Goal: Task Accomplishment & Management: Manage account settings

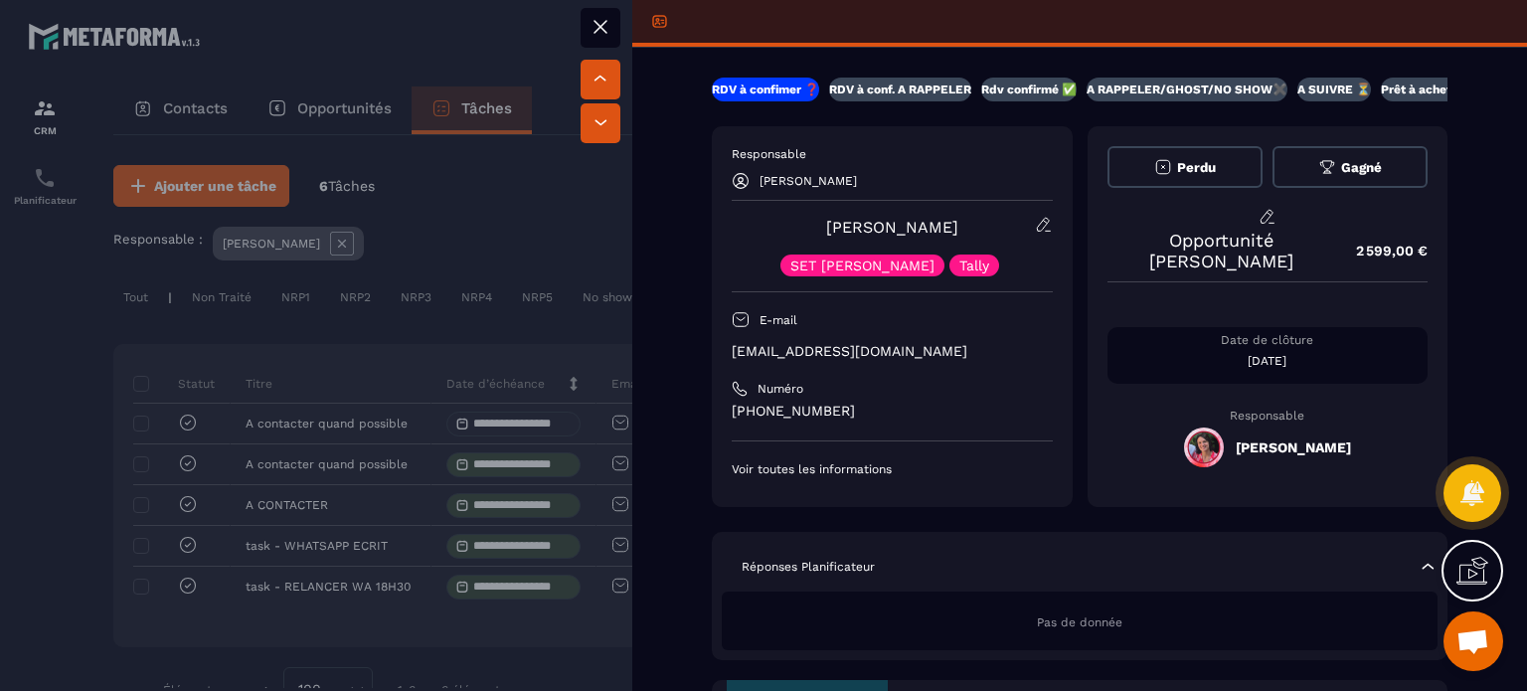
scroll to position [5158, 0]
drag, startPoint x: 880, startPoint y: 342, endPoint x: 723, endPoint y: 352, distance: 157.4
click at [723, 352] on div "Responsable [PERSON_NAME] [PERSON_NAME] SET [PERSON_NAME] E-mail [EMAIL_ADDRESS…" at bounding box center [892, 316] width 361 height 381
copy p "[EMAIL_ADDRESS][DOMAIN_NAME]"
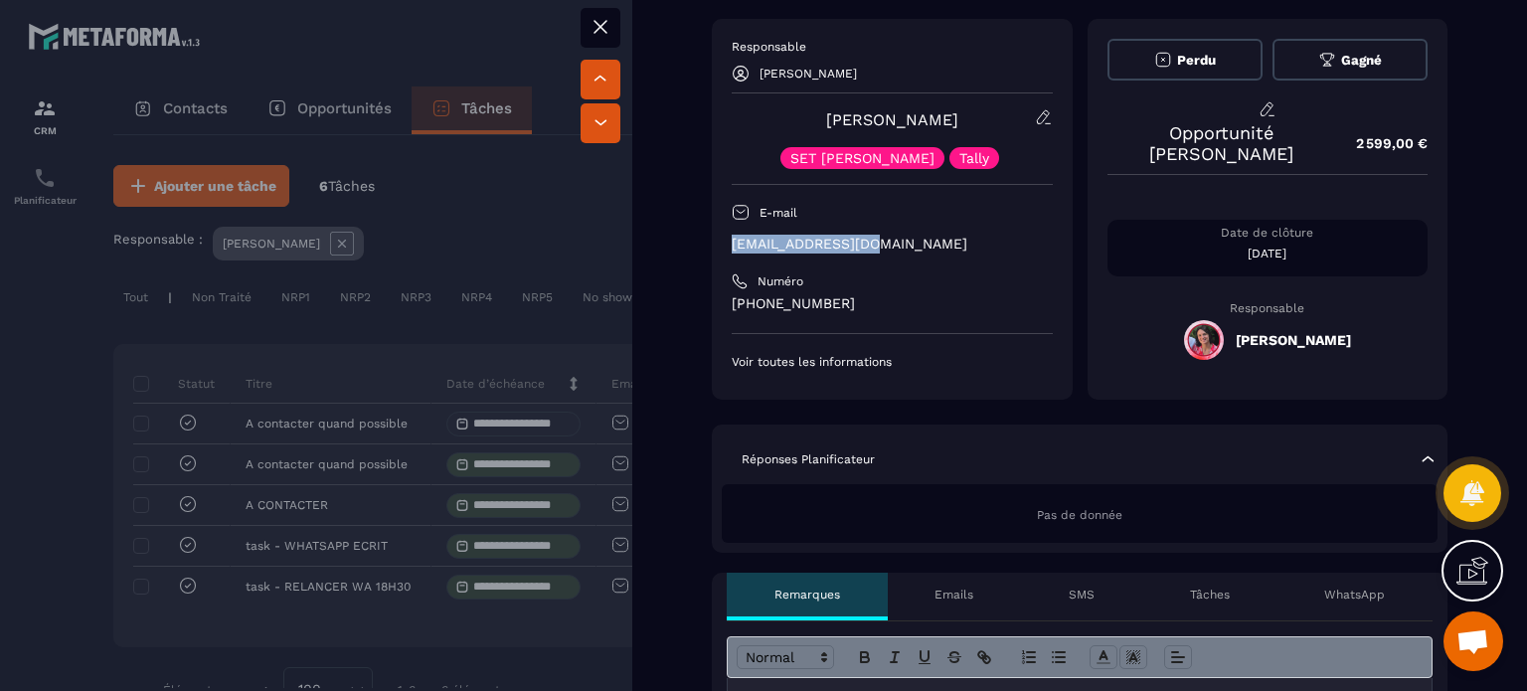
scroll to position [0, 0]
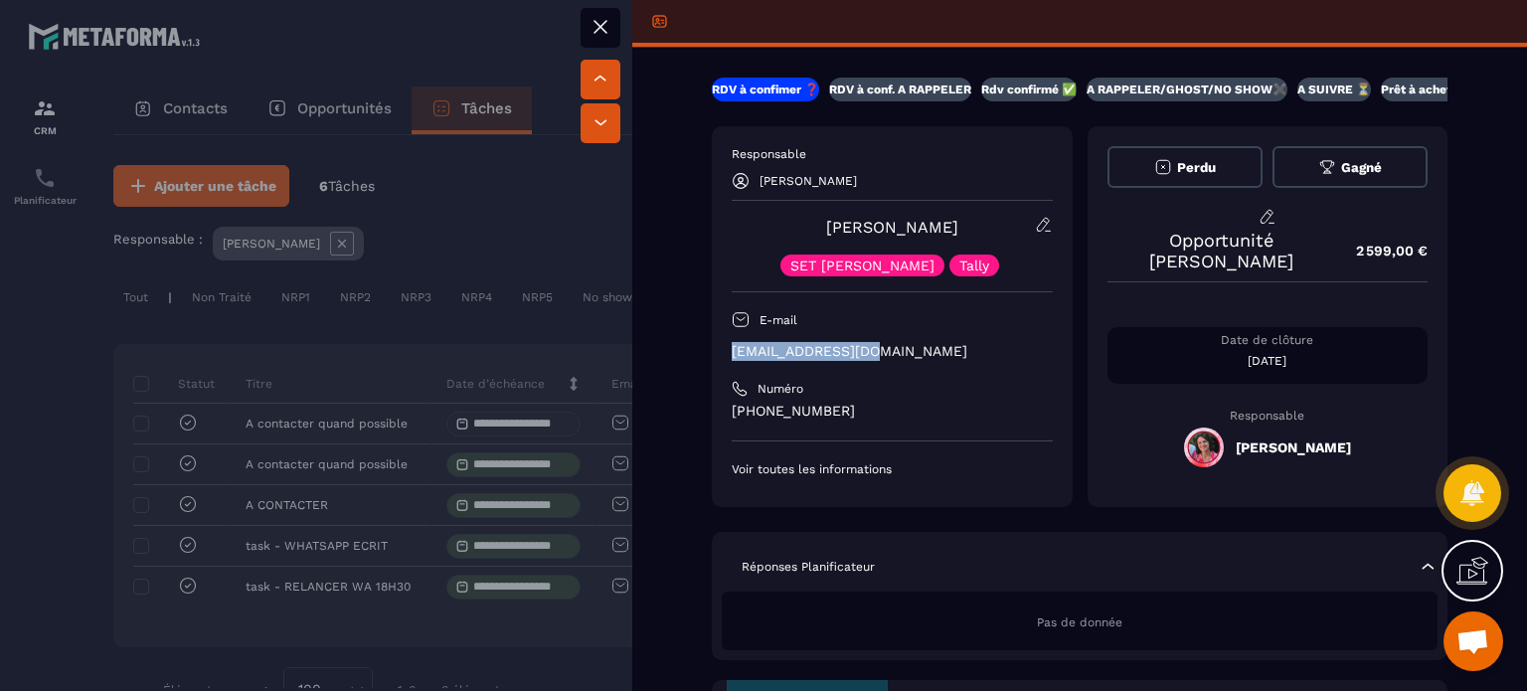
click at [616, 27] on button at bounding box center [601, 28] width 40 height 40
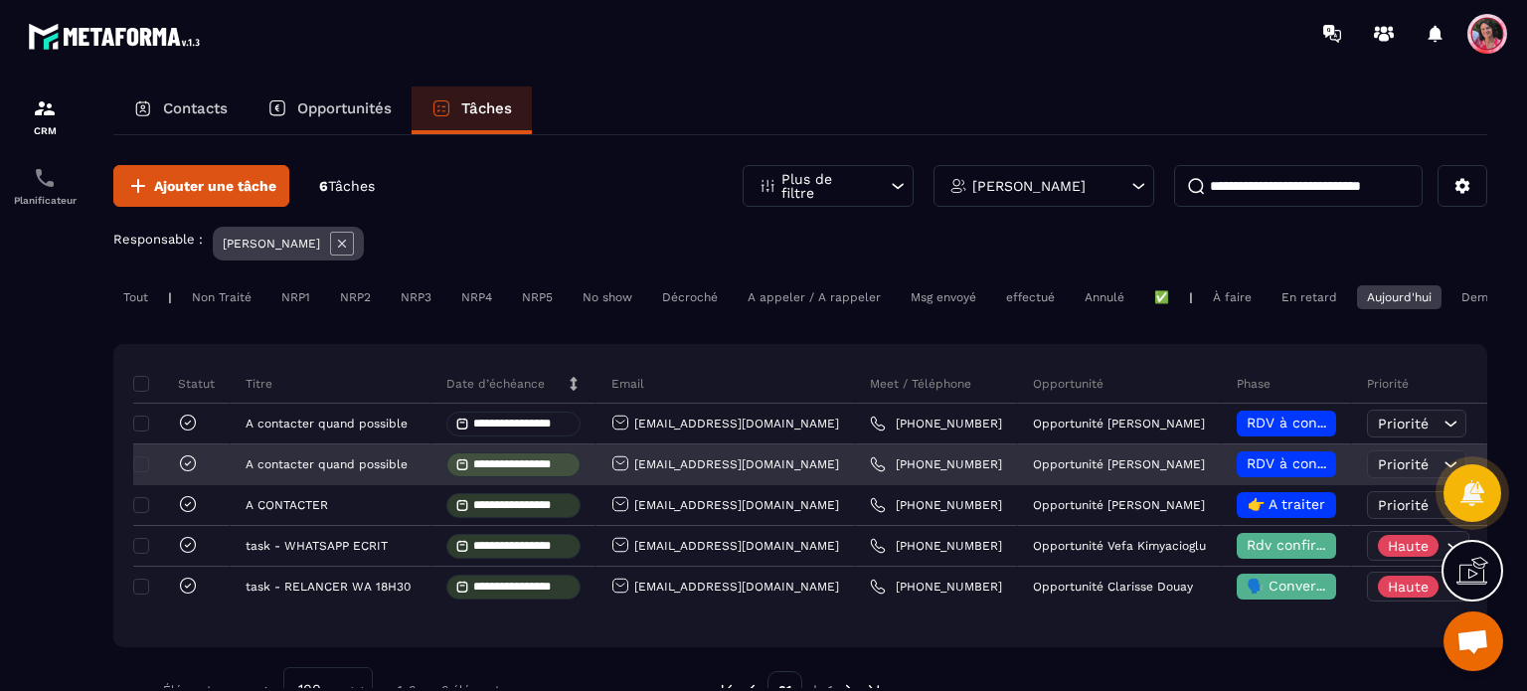
click at [470, 471] on span at bounding box center [467, 464] width 24 height 14
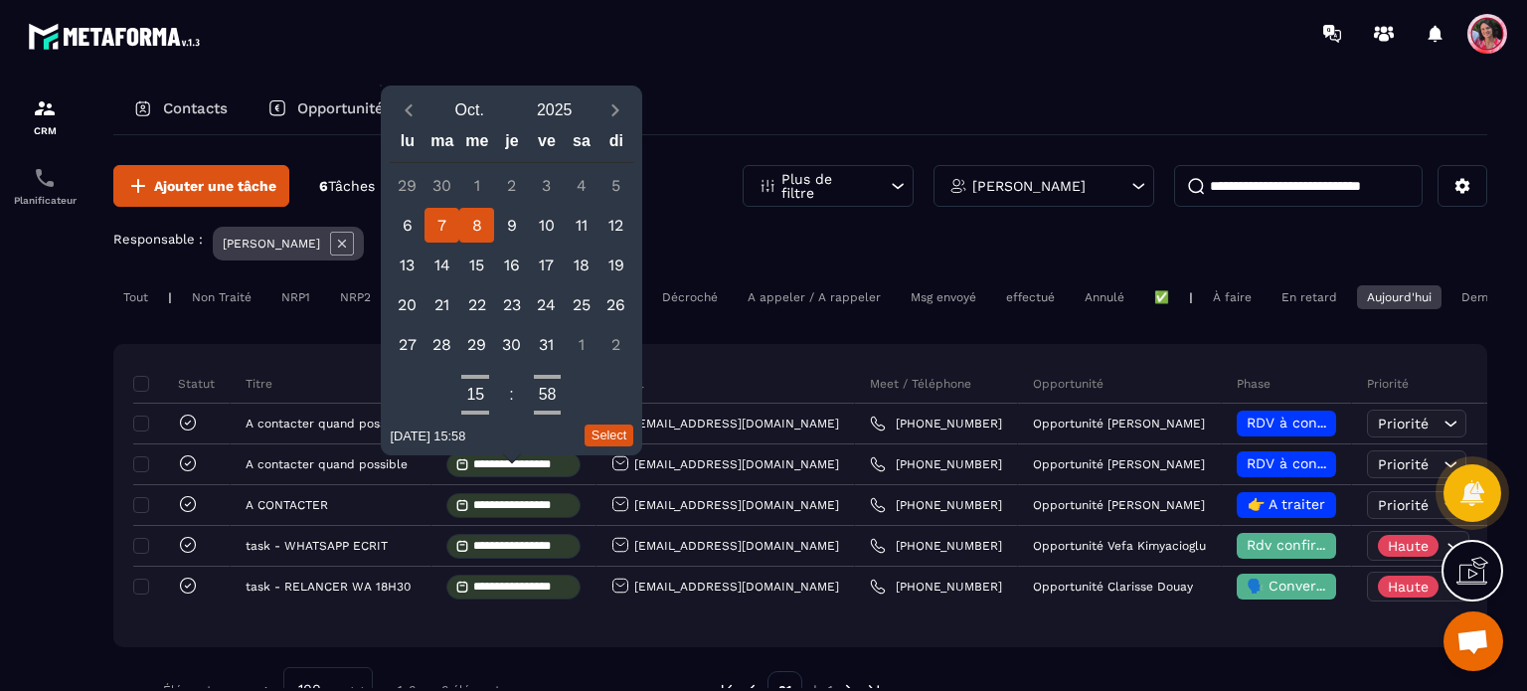
click at [469, 222] on div "8" at bounding box center [476, 225] width 35 height 35
click at [606, 435] on button "Select" at bounding box center [610, 436] width 50 height 22
type input "**********"
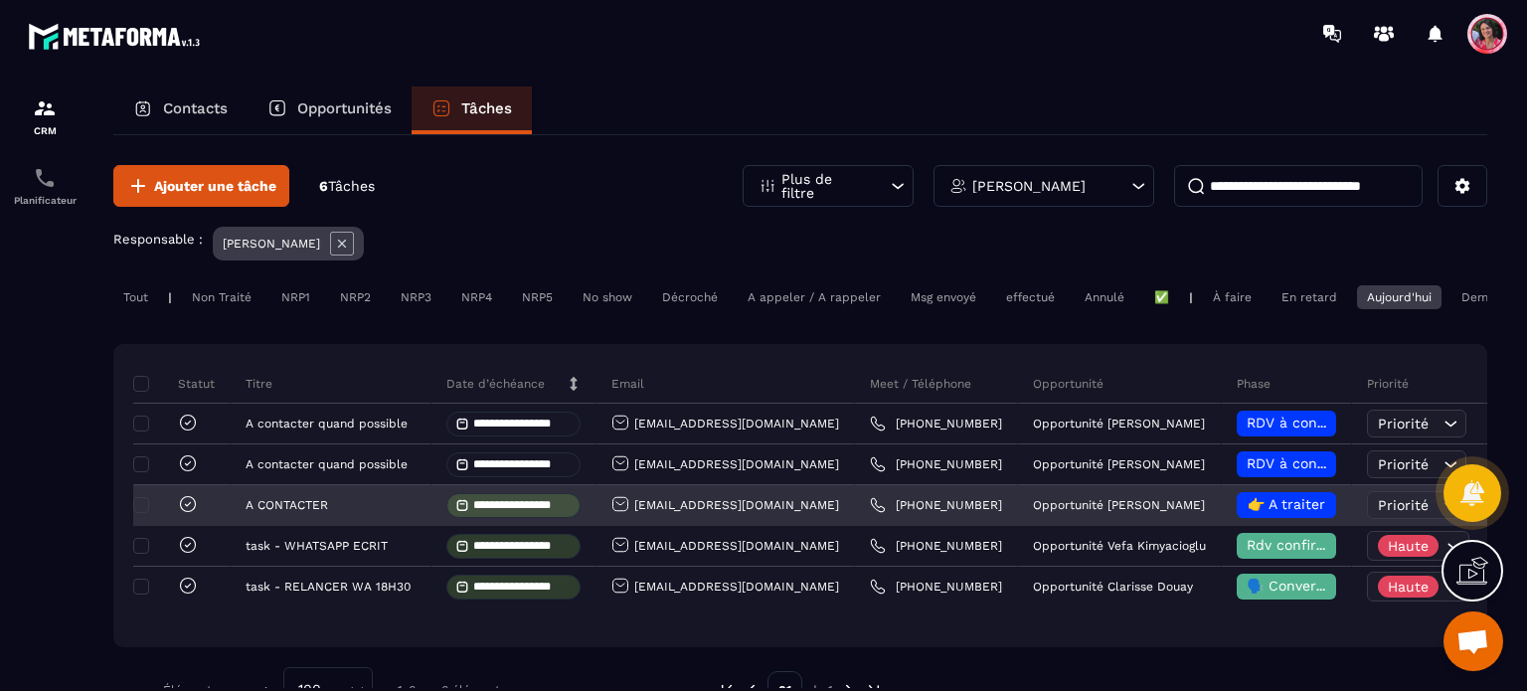
click at [479, 512] on input "**********" at bounding box center [521, 505] width 97 height 13
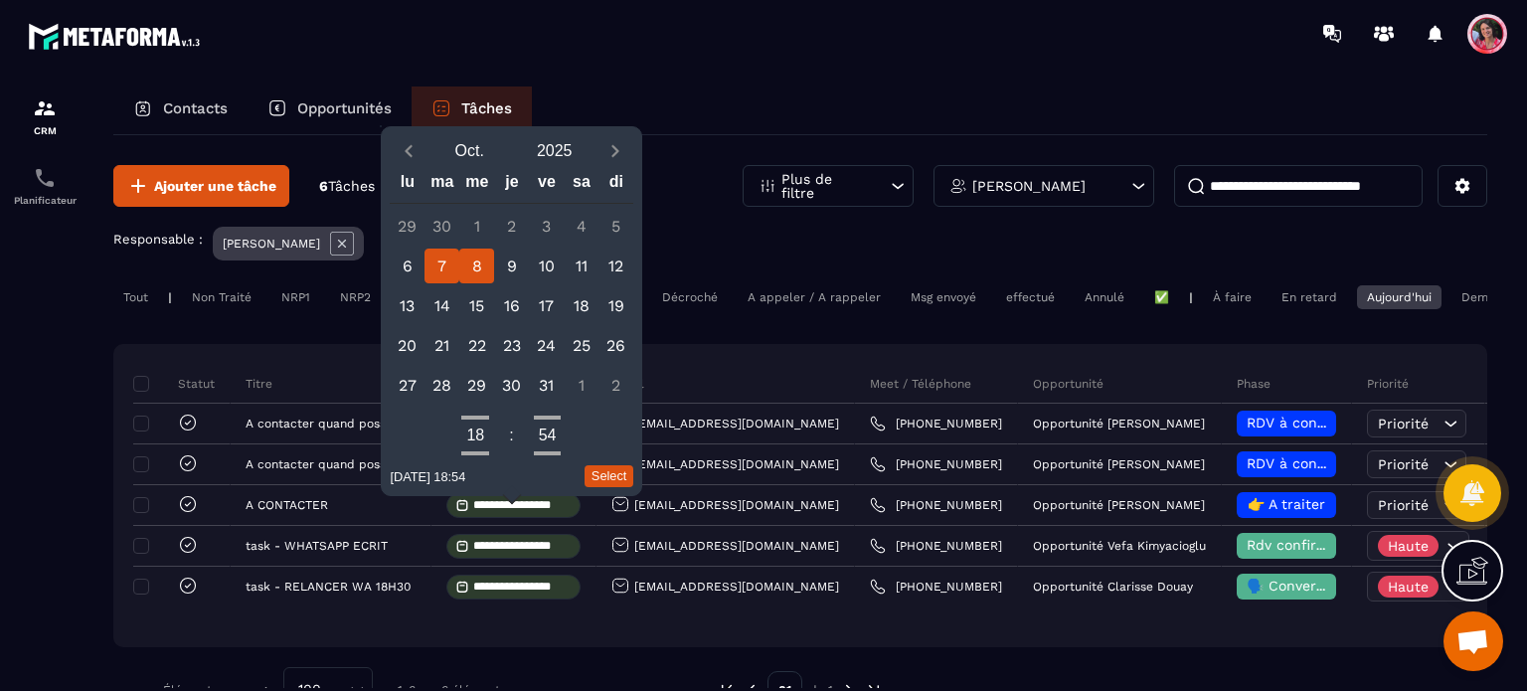
click at [491, 259] on div "8" at bounding box center [476, 266] width 35 height 35
click at [625, 484] on button "Select" at bounding box center [610, 476] width 50 height 22
type input "**********"
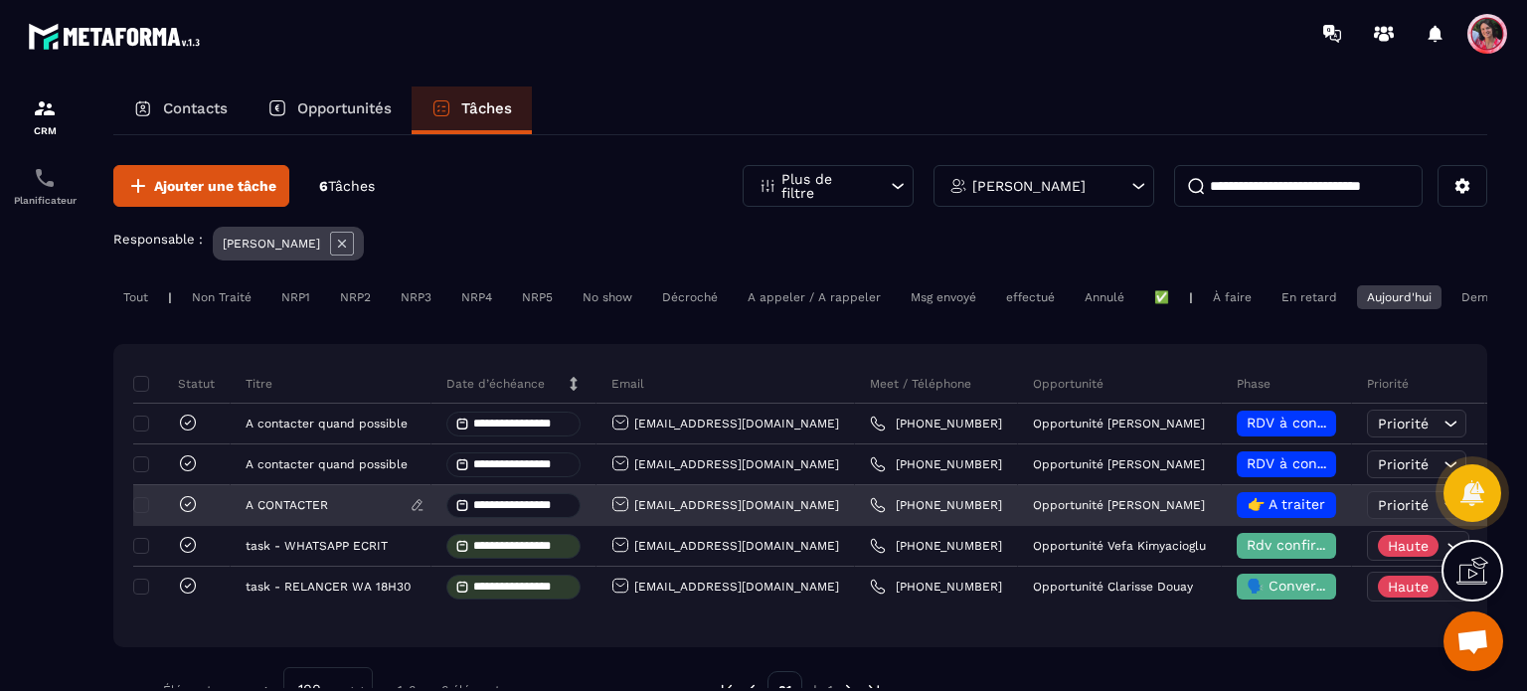
click at [322, 513] on div "A CONTACTER" at bounding box center [331, 506] width 201 height 40
click at [373, 512] on div "A CONTACTER" at bounding box center [331, 505] width 170 height 14
click at [704, 516] on div "[EMAIL_ADDRESS][DOMAIN_NAME]" at bounding box center [725, 505] width 228 height 21
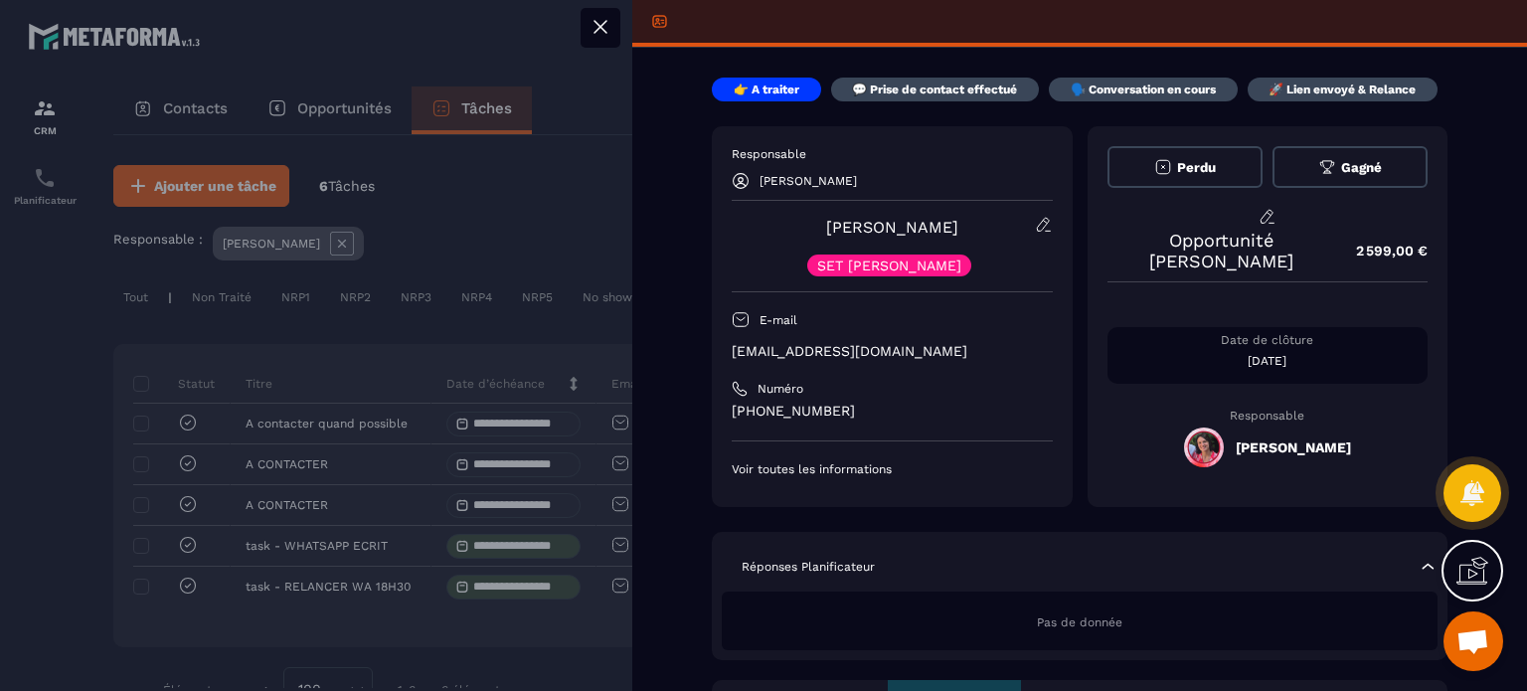
scroll to position [27, 0]
